Goal: Task Accomplishment & Management: Use online tool/utility

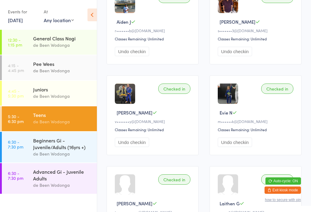
scroll to position [119, 0]
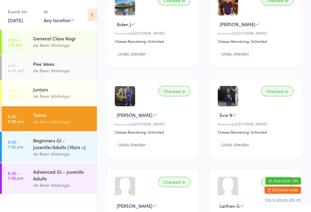
click at [42, 145] on div "Beginners Gi - Juvenile/Adults (16yrs +)" at bounding box center [62, 143] width 59 height 13
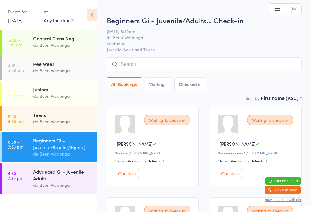
click at [133, 63] on input "search" at bounding box center [203, 64] width 195 height 14
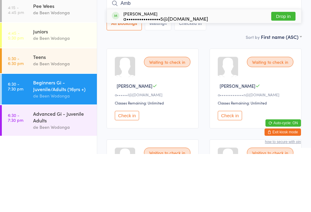
type input "Amb"
click at [281, 70] on button "Drop in" at bounding box center [283, 74] width 24 height 9
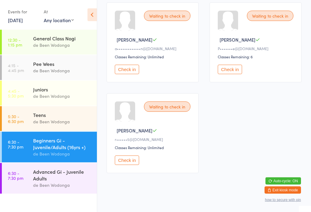
scroll to position [196, 0]
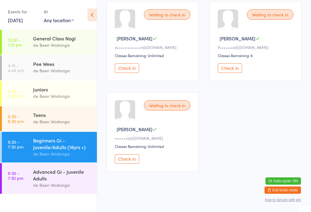
click at [132, 163] on button "Check in" at bounding box center [127, 158] width 24 height 9
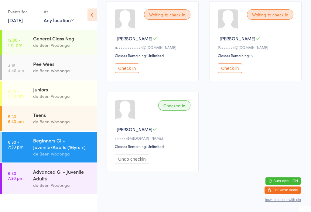
click at [235, 69] on button "Check in" at bounding box center [229, 67] width 24 height 9
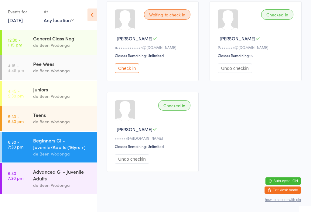
click at [28, 183] on link "6:30 - 7:30 pm Advanced Gi - Juvenile Adults de Been Wodonga" at bounding box center [49, 178] width 95 height 31
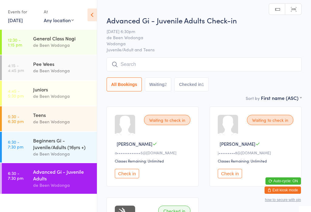
click at [153, 64] on input "search" at bounding box center [203, 64] width 195 height 14
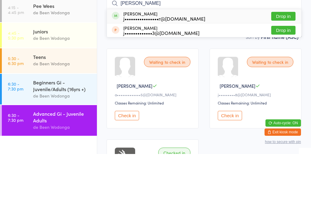
type input "[PERSON_NAME]"
click at [284, 70] on button "Drop in" at bounding box center [283, 74] width 24 height 9
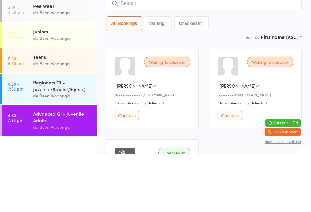
scroll to position [58, 0]
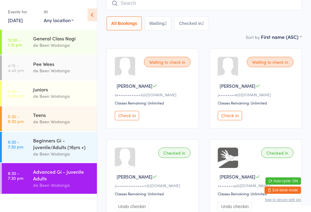
click at [56, 175] on div "Advanced Gi - Juvenile Adults" at bounding box center [62, 174] width 59 height 13
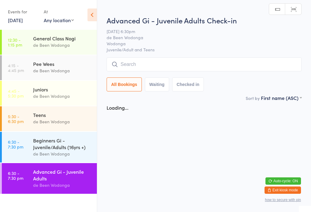
scroll to position [0, 0]
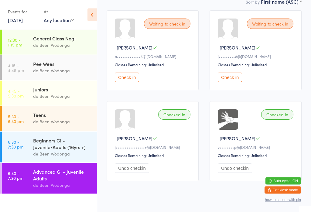
click at [230, 82] on button "Check in" at bounding box center [229, 77] width 24 height 9
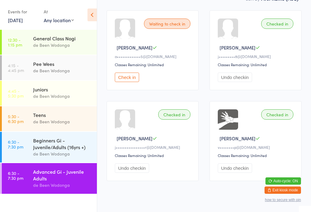
click at [131, 74] on div "Waiting to check in [PERSON_NAME] R a•••••••••••••5@[DOMAIN_NAME] Classes Remai…" at bounding box center [152, 50] width 92 height 80
click at [132, 74] on div "Waiting to check in [PERSON_NAME] R a•••••••••••••5@[DOMAIN_NAME] Classes Remai…" at bounding box center [152, 50] width 92 height 80
click at [130, 79] on button "Check in" at bounding box center [127, 76] width 24 height 9
click at [43, 178] on div "Advanced Gi - Juvenile Adults" at bounding box center [62, 174] width 59 height 13
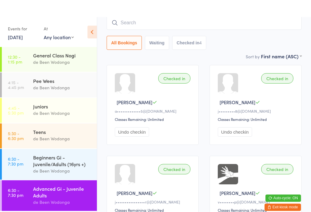
scroll to position [0, 0]
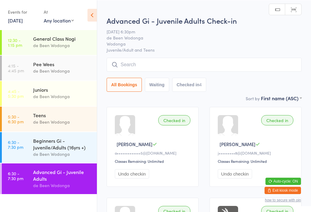
click at [139, 68] on input "search" at bounding box center [203, 64] width 195 height 14
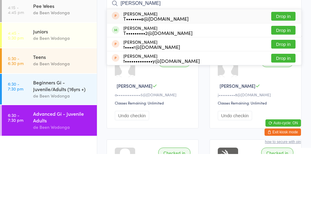
type input "[PERSON_NAME]"
click at [282, 84] on button "Drop in" at bounding box center [283, 88] width 24 height 9
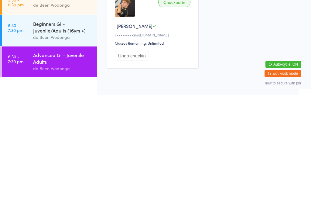
scroll to position [47, 0]
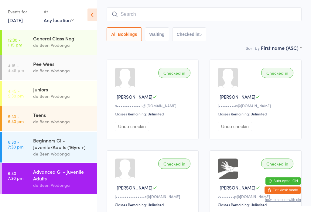
click at [50, 150] on div "Beginners Gi - Juvenile/Adults (16yrs +)" at bounding box center [62, 143] width 59 height 13
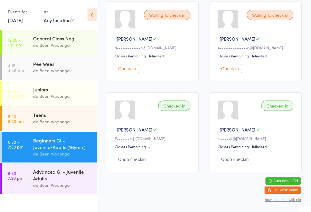
scroll to position [196, 0]
click at [126, 73] on button "Check in" at bounding box center [127, 67] width 24 height 9
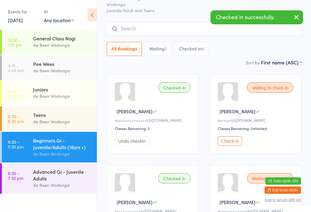
scroll to position [0, 0]
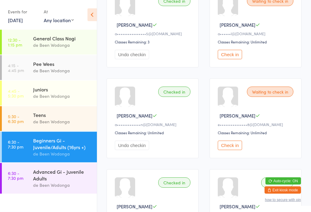
click at [235, 148] on button "Check in" at bounding box center [229, 145] width 24 height 9
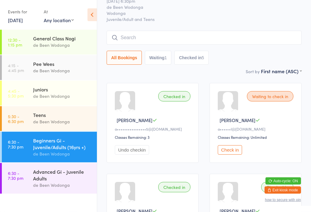
click at [226, 154] on button "Check in" at bounding box center [229, 149] width 24 height 9
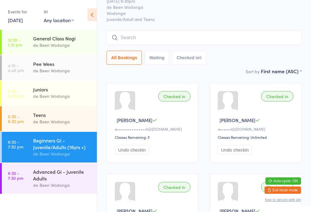
click at [39, 128] on div "Teens de Been Wodonga" at bounding box center [65, 118] width 64 height 24
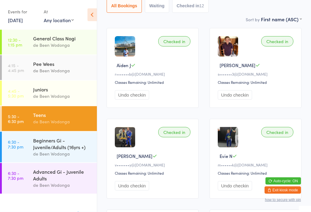
scroll to position [78, 0]
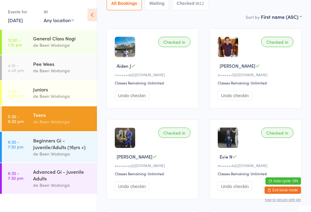
click at [36, 146] on div "Beginners Gi - Juvenile/Adults (16yrs +)" at bounding box center [62, 143] width 59 height 13
